Goal: Task Accomplishment & Management: Manage account settings

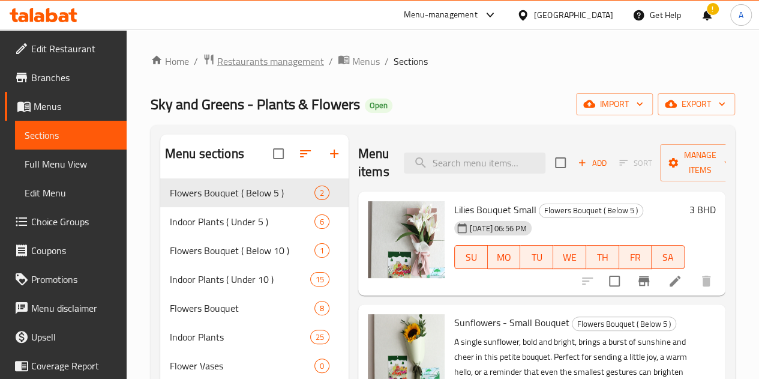
click at [276, 59] on span "Restaurants management" at bounding box center [270, 61] width 107 height 14
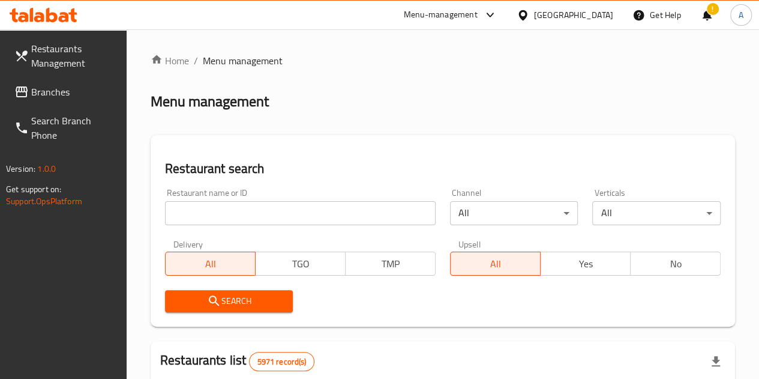
click at [232, 214] on input "search" at bounding box center [300, 213] width 271 height 24
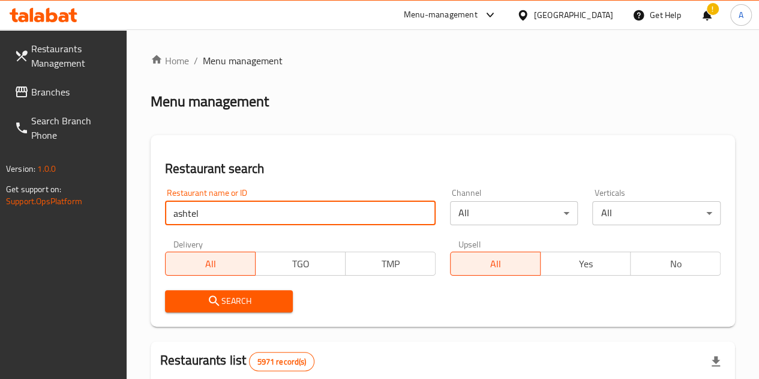
type input "ashtel"
click button "Search" at bounding box center [229, 301] width 128 height 22
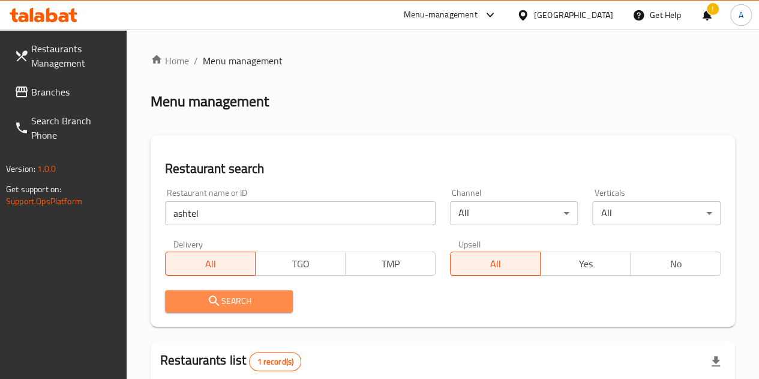
click at [222, 307] on span "Search" at bounding box center [229, 301] width 109 height 15
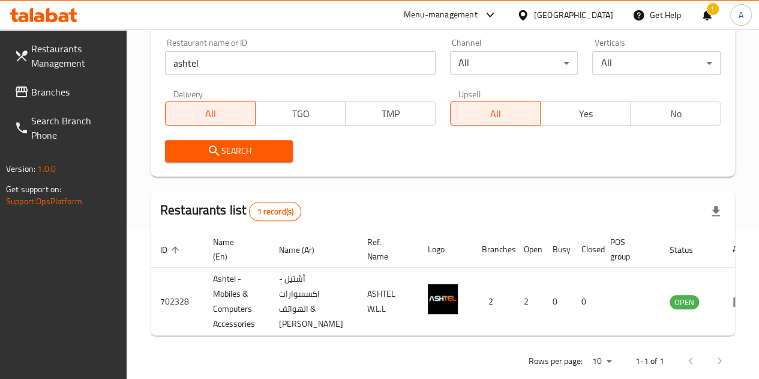
scroll to position [181, 0]
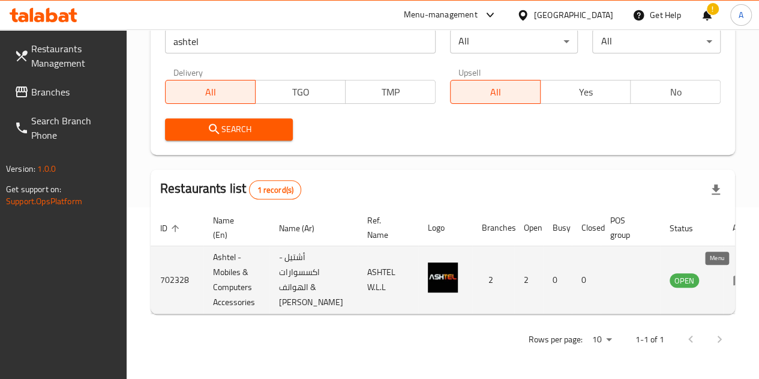
click at [733, 278] on icon "enhanced table" at bounding box center [740, 280] width 14 height 14
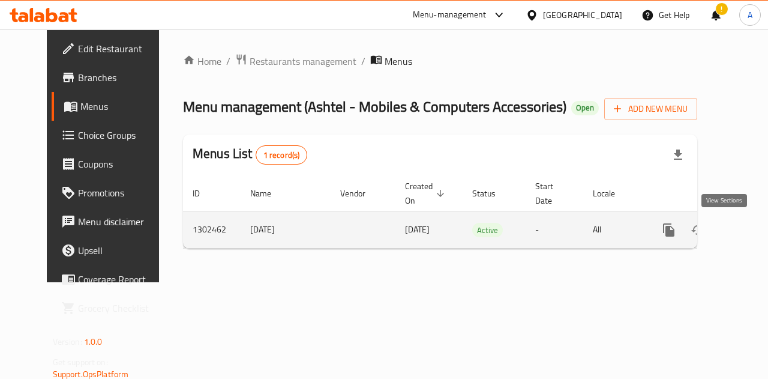
click at [749, 225] on icon "enhanced table" at bounding box center [756, 230] width 14 height 14
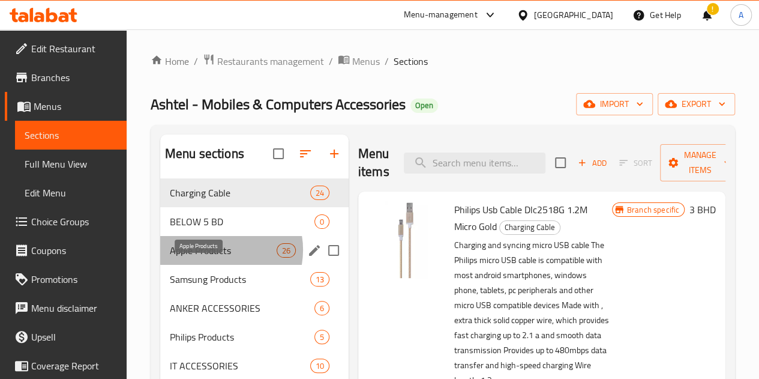
click at [216, 258] on span "Apple Products" at bounding box center [223, 250] width 107 height 14
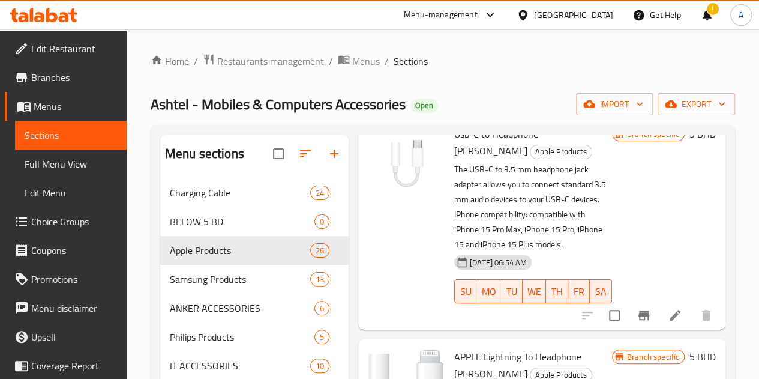
scroll to position [74, 0]
click at [637, 309] on icon "Branch-specific-item" at bounding box center [644, 316] width 14 height 14
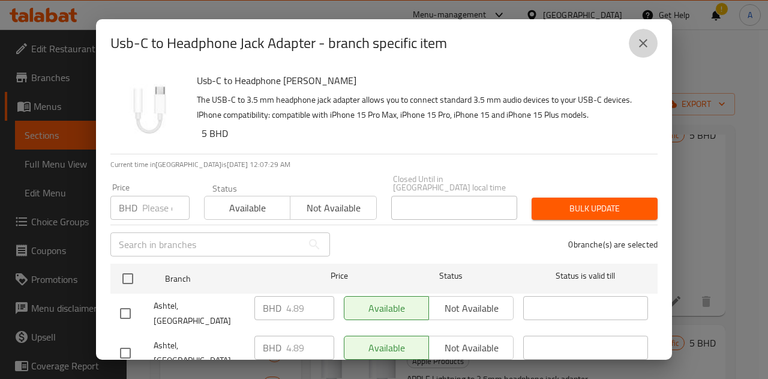
click at [641, 43] on icon "close" at bounding box center [643, 43] width 14 height 14
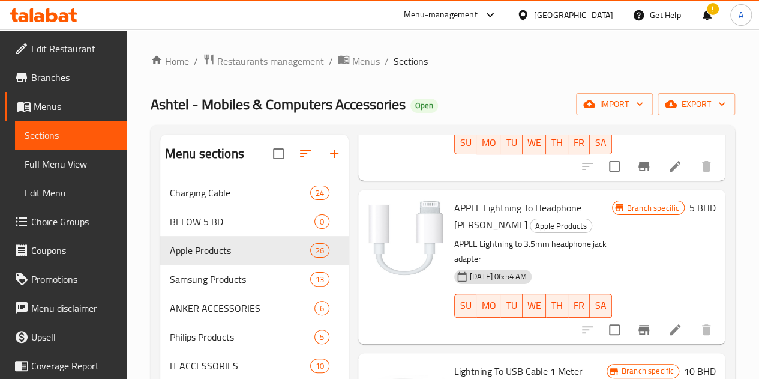
scroll to position [229, 0]
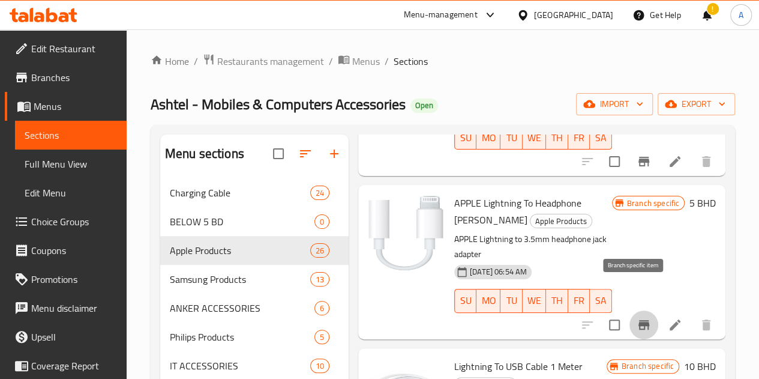
click at [638, 318] on icon "Branch-specific-item" at bounding box center [644, 325] width 14 height 14
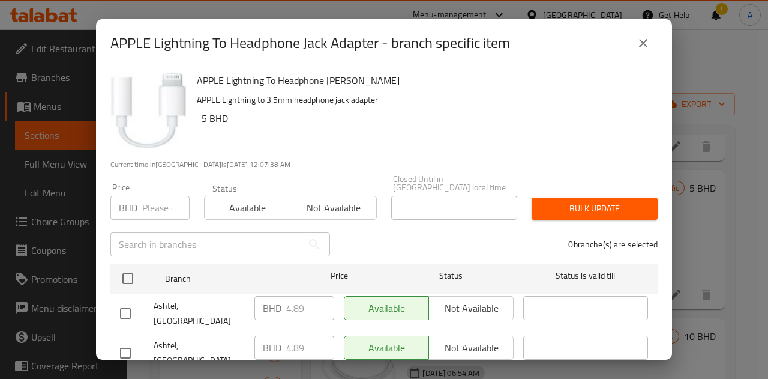
click at [639, 45] on icon "close" at bounding box center [643, 43] width 14 height 14
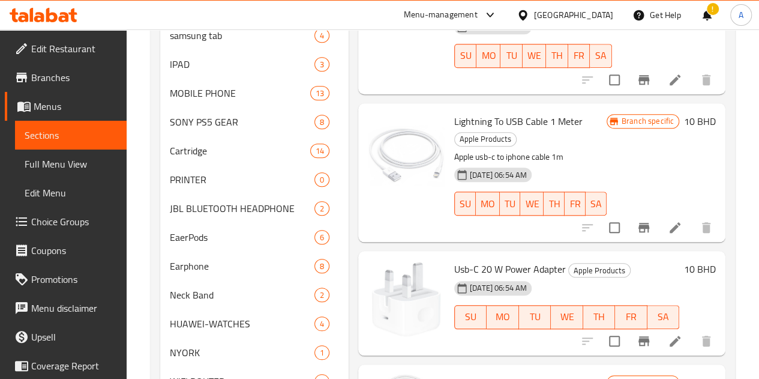
scroll to position [474, 0]
click at [695, 261] on h6 "10 BHD" at bounding box center [700, 269] width 32 height 17
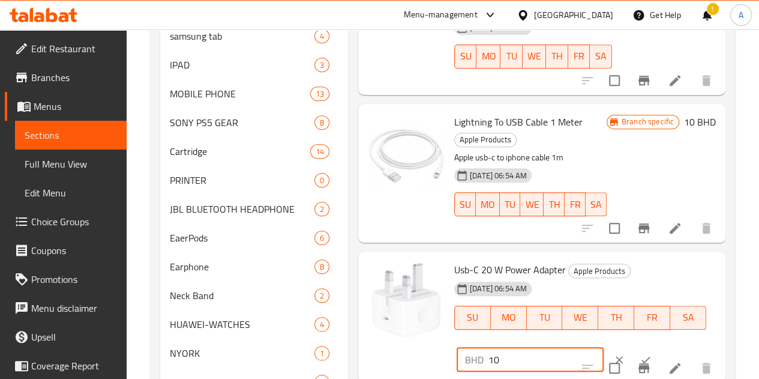
click at [494, 348] on input "10" at bounding box center [546, 360] width 115 height 24
type input "12.5"
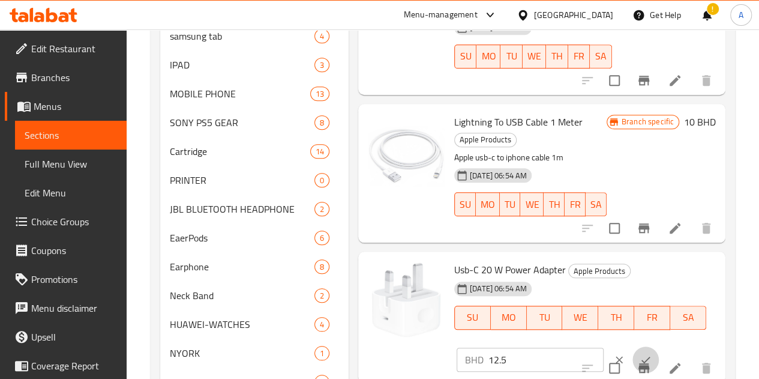
click at [640, 354] on icon "ok" at bounding box center [646, 360] width 12 height 12
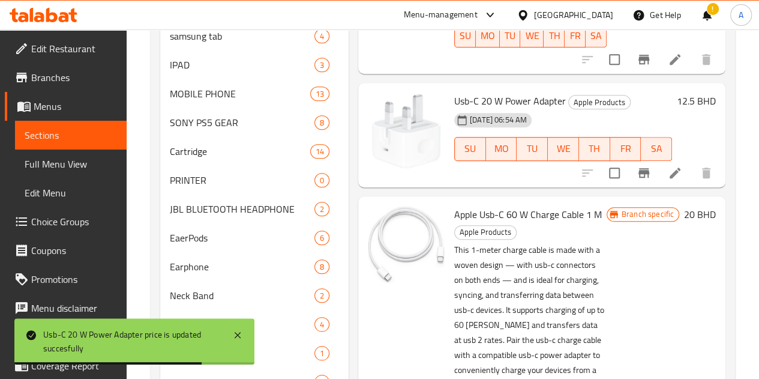
scroll to position [178, 0]
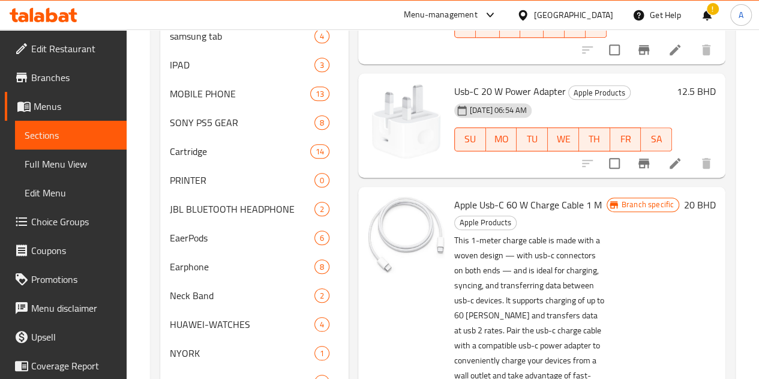
click at [693, 196] on h6 "20 BHD" at bounding box center [700, 204] width 32 height 17
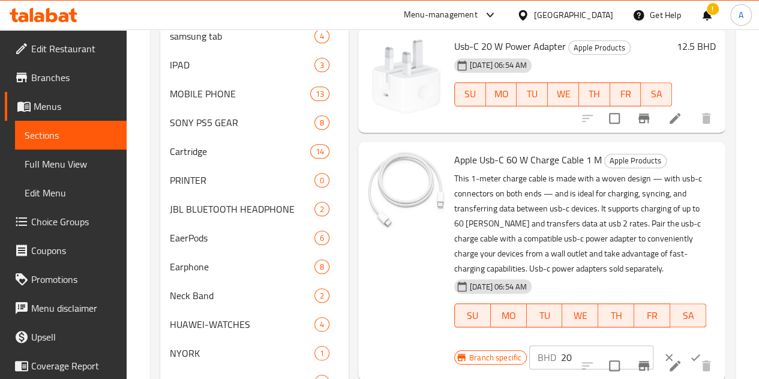
scroll to position [225, 0]
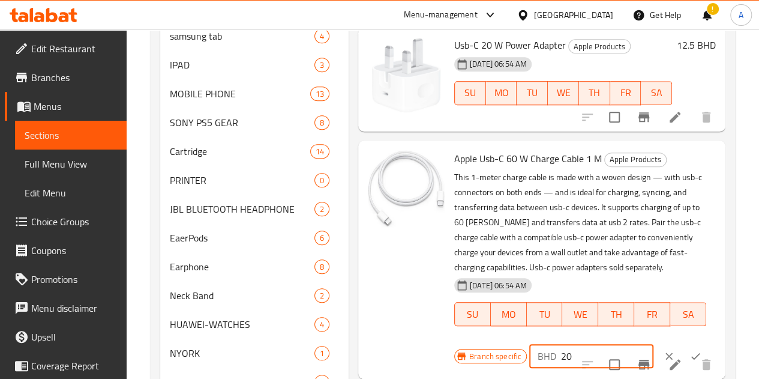
click at [561, 344] on input "20" at bounding box center [607, 356] width 92 height 24
type input "2"
type input "12.5"
click at [683, 343] on button "ok" at bounding box center [696, 356] width 26 height 26
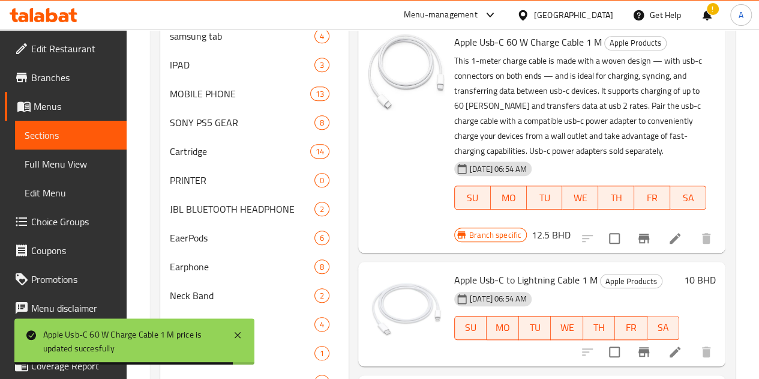
scroll to position [368, 0]
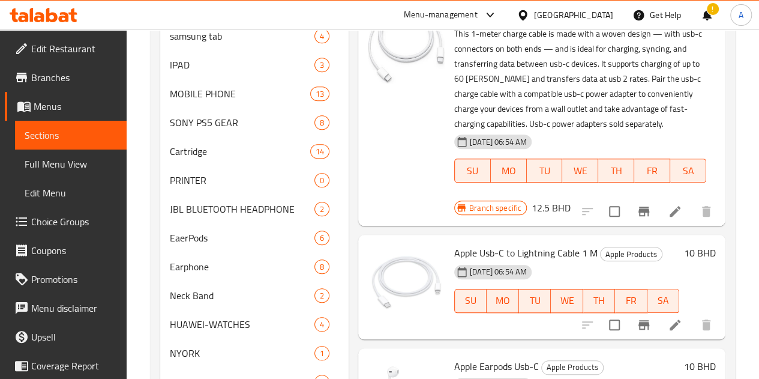
click at [695, 252] on h6 "10 BHD" at bounding box center [700, 252] width 32 height 17
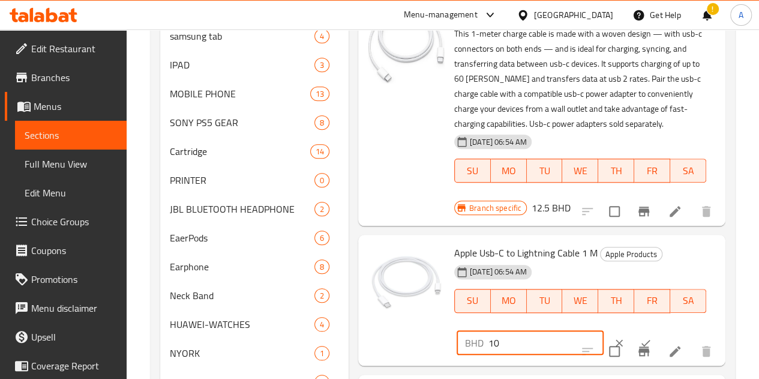
drag, startPoint x: 492, startPoint y: 346, endPoint x: 455, endPoint y: 344, distance: 36.7
click at [489, 344] on input "10" at bounding box center [546, 343] width 115 height 24
type input "12.5"
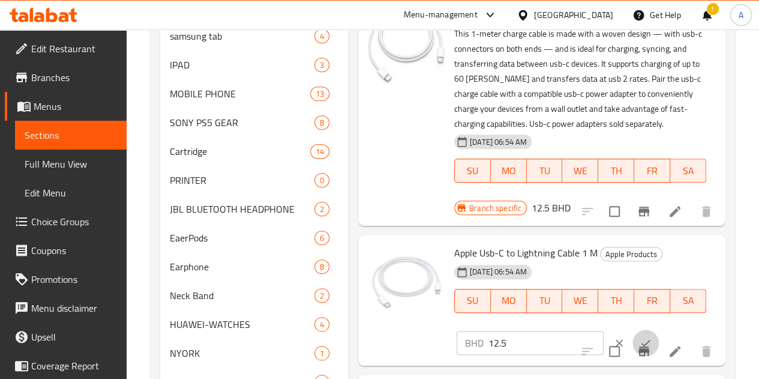
click at [633, 333] on button "ok" at bounding box center [646, 343] width 26 height 26
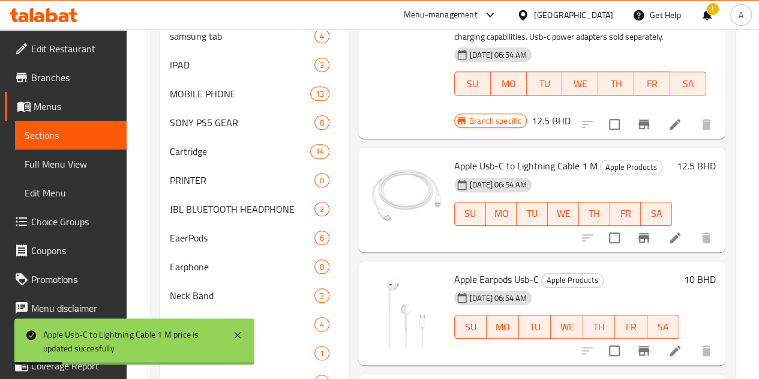
scroll to position [520, 0]
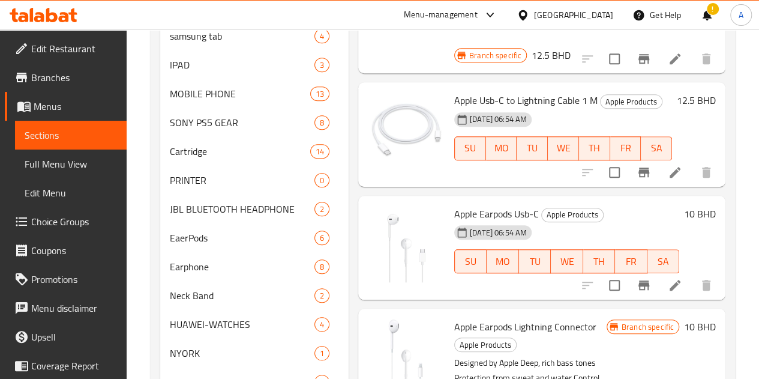
click at [684, 213] on h6 "10 BHD" at bounding box center [700, 213] width 32 height 17
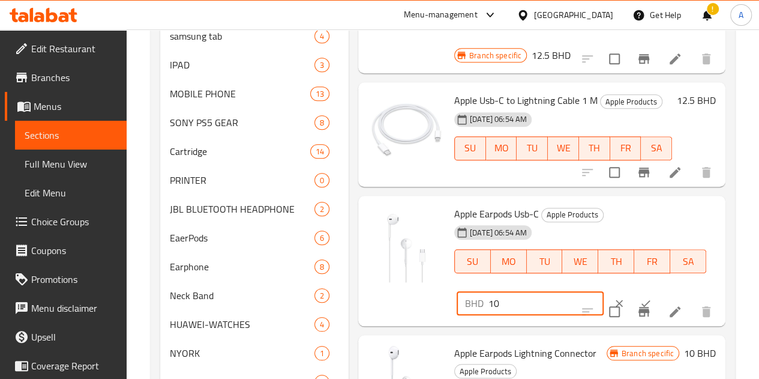
click at [489, 310] on input "10" at bounding box center [546, 303] width 115 height 24
type input "12.5"
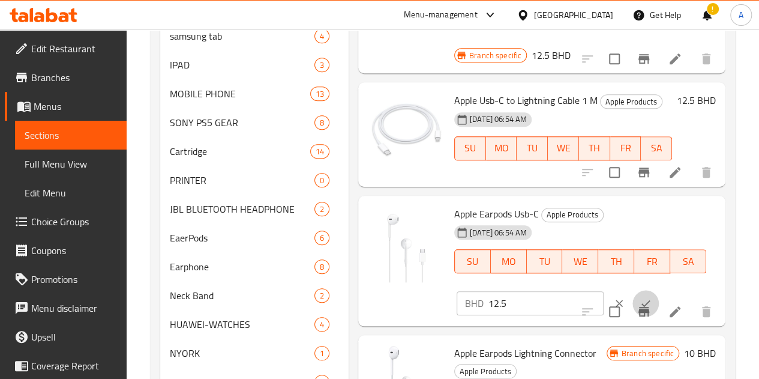
click at [633, 291] on button "ok" at bounding box center [646, 303] width 26 height 26
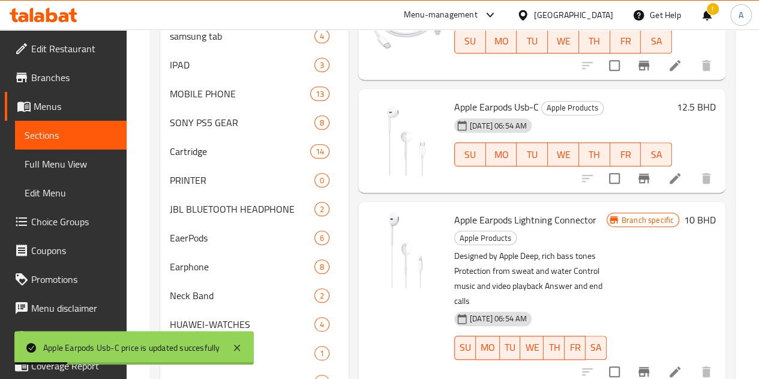
scroll to position [632, 0]
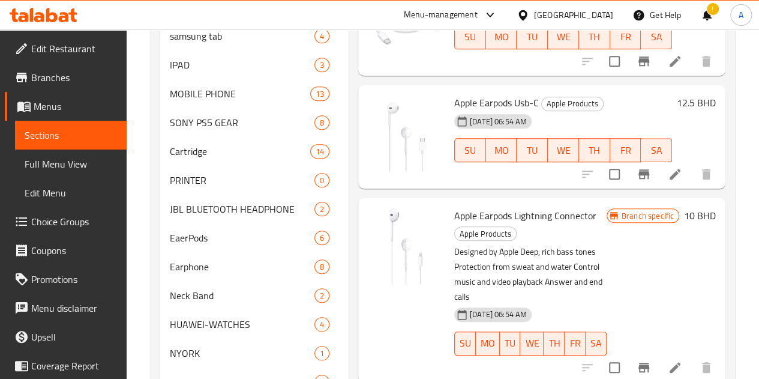
click at [684, 218] on h6 "10 BHD" at bounding box center [700, 215] width 32 height 17
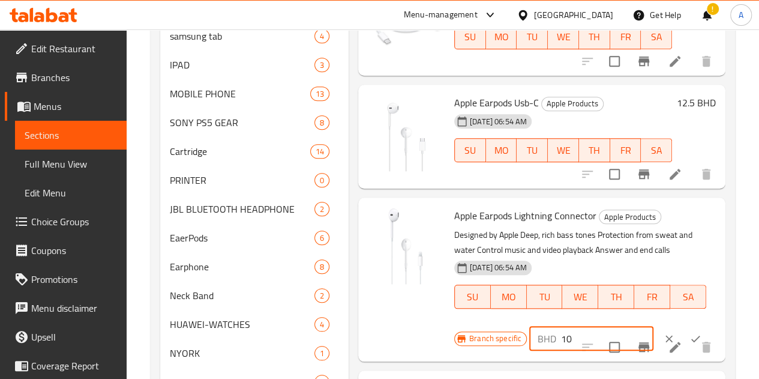
click at [561, 336] on input "10" at bounding box center [607, 339] width 92 height 24
type input "12.5"
click at [683, 327] on button "ok" at bounding box center [696, 338] width 26 height 26
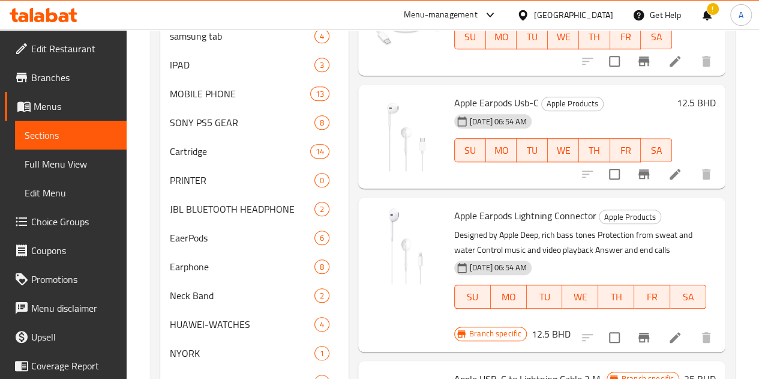
click at [58, 285] on span "Promotions" at bounding box center [74, 279] width 86 height 14
